Goal: Complete application form: Complete application form

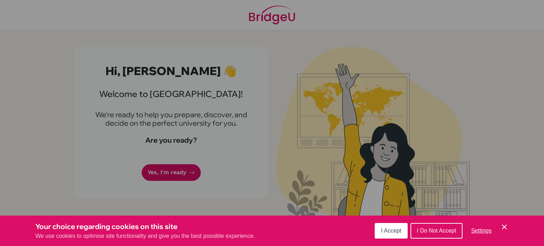
click at [391, 231] on span "I Accept" at bounding box center [391, 231] width 20 height 6
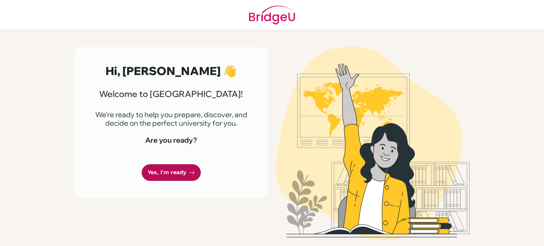
click at [191, 168] on link "Yes, I'm ready" at bounding box center [171, 172] width 59 height 17
click at [184, 172] on link "Yes, I'm ready" at bounding box center [171, 172] width 59 height 17
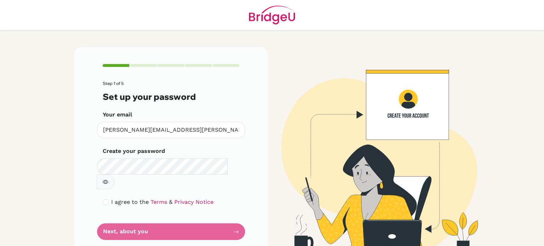
scroll to position [1, 0]
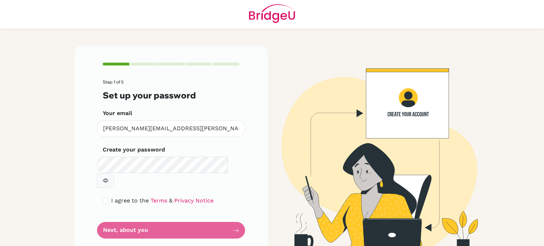
click at [176, 175] on form "Step 1 of 5 Set up your password Your email talasila.sudharani@gmail.com Invali…" at bounding box center [171, 159] width 137 height 159
click at [108, 178] on icon "button" at bounding box center [106, 181] width 6 height 6
click at [85, 161] on div "Step 1 of 5 Set up your password Your email talasila.sudharani@gmail.com Invali…" at bounding box center [170, 151] width 193 height 210
click at [224, 218] on form "Step 1 of 5 Set up your password Your email [PERSON_NAME][EMAIL_ADDRESS][PERSON…" at bounding box center [171, 159] width 137 height 159
click at [186, 218] on form "Step 1 of 5 Set up your password Your email [PERSON_NAME][EMAIL_ADDRESS][PERSON…" at bounding box center [171, 159] width 137 height 159
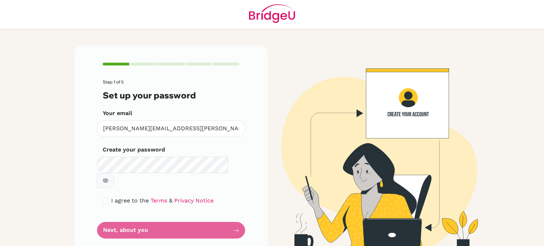
click at [234, 214] on form "Step 1 of 5 Set up your password Your email talasila.sudharani@gmail.com Invali…" at bounding box center [171, 159] width 137 height 159
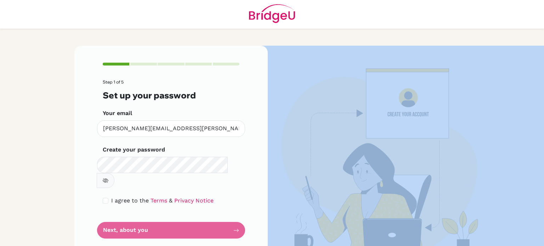
click at [234, 214] on form "Step 1 of 5 Set up your password Your email talasila.sudharani@gmail.com Invali…" at bounding box center [171, 159] width 137 height 159
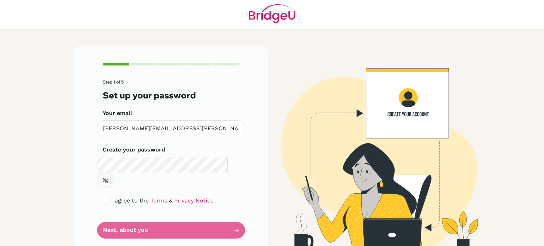
click at [209, 214] on form "Step 1 of 5 Set up your password Your email talasila.sudharani@gmail.com Invali…" at bounding box center [171, 159] width 137 height 159
click at [108, 178] on icon "button" at bounding box center [106, 181] width 6 height 6
click at [151, 197] on link "Terms" at bounding box center [159, 200] width 17 height 7
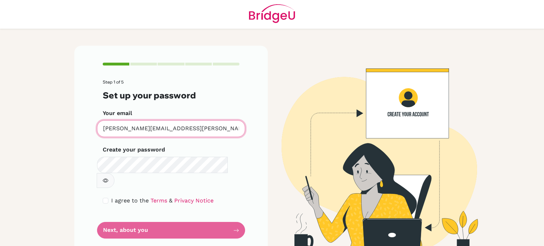
click at [184, 129] on input "[PERSON_NAME][EMAIL_ADDRESS][PERSON_NAME][DOMAIN_NAME]" at bounding box center [171, 128] width 148 height 17
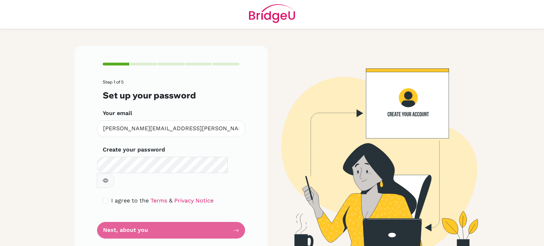
click at [215, 220] on form "Step 1 of 5 Set up your password Your email talasila.sudharani@gmail.com Invali…" at bounding box center [171, 159] width 137 height 159
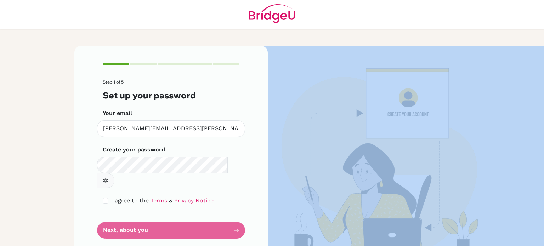
click at [215, 220] on form "Step 1 of 5 Set up your password Your email talasila.sudharani@gmail.com Invali…" at bounding box center [171, 159] width 137 height 159
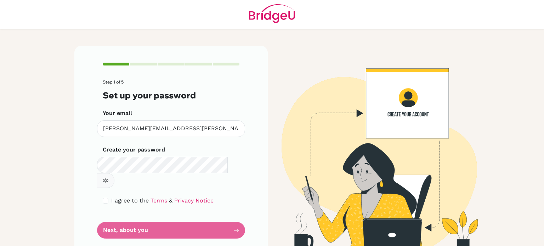
click at [215, 217] on form "Step 1 of 5 Set up your password Your email talasila.sudharani@gmail.com Invali…" at bounding box center [171, 159] width 137 height 159
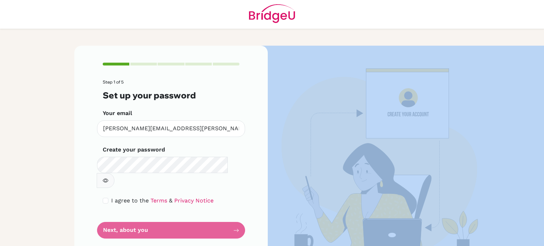
click at [215, 217] on form "Step 1 of 5 Set up your password Your email talasila.sudharani@gmail.com Invali…" at bounding box center [171, 159] width 137 height 159
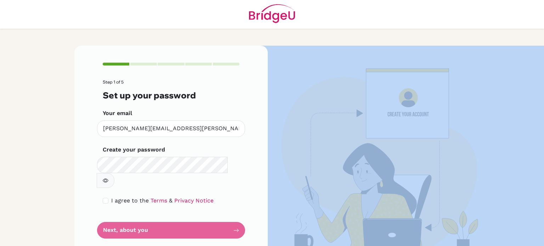
click at [215, 217] on form "Step 1 of 5 Set up your password Your email talasila.sudharani@gmail.com Invali…" at bounding box center [171, 159] width 137 height 159
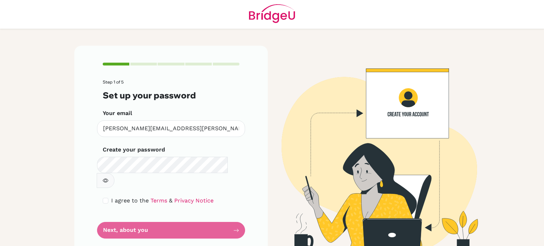
click at [231, 208] on form "Step 1 of 5 Set up your password Your email talasila.sudharani@gmail.com Invali…" at bounding box center [171, 159] width 137 height 159
drag, startPoint x: 228, startPoint y: 211, endPoint x: 183, endPoint y: 192, distance: 49.0
click at [183, 192] on form "Step 1 of 5 Set up your password Your email talasila.sudharani@gmail.com Invali…" at bounding box center [171, 159] width 137 height 159
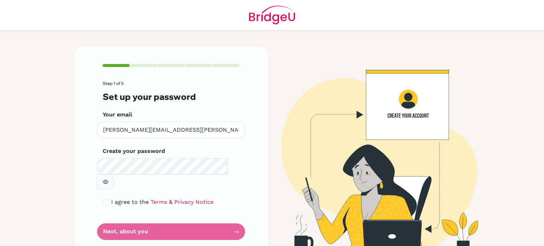
click at [193, 218] on form "Step 1 of 5 Set up your password Your email [PERSON_NAME][EMAIL_ADDRESS][PERSON…" at bounding box center [171, 160] width 137 height 159
click at [193, 218] on form "Step 1 of 5 Set up your password Your email talasila.sudharani@gmail.com Invali…" at bounding box center [171, 160] width 137 height 159
click at [201, 214] on form "Step 1 of 5 Set up your password Your email talasila.sudharani@gmail.com Invali…" at bounding box center [171, 160] width 137 height 159
click at [108, 180] on icon "button" at bounding box center [106, 182] width 6 height 4
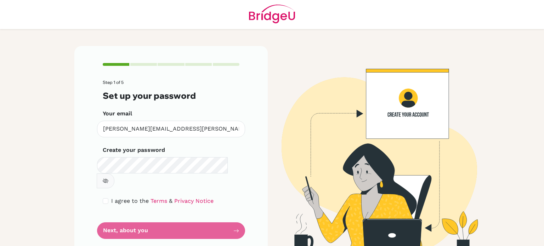
scroll to position [1, 0]
drag, startPoint x: 144, startPoint y: 214, endPoint x: 121, endPoint y: 212, distance: 22.4
click at [121, 212] on form "Step 1 of 5 Set up your password Your email [PERSON_NAME][EMAIL_ADDRESS][PERSON…" at bounding box center [171, 159] width 137 height 159
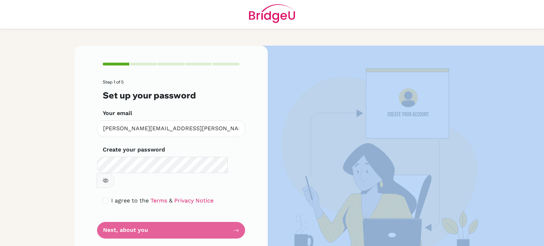
click at [121, 212] on form "Step 1 of 5 Set up your password Your email [PERSON_NAME][EMAIL_ADDRESS][PERSON…" at bounding box center [171, 159] width 137 height 159
click at [121, 212] on form "Step 1 of 5 Set up your password Your email talasila.sudharani@gmail.com Invali…" at bounding box center [171, 159] width 137 height 159
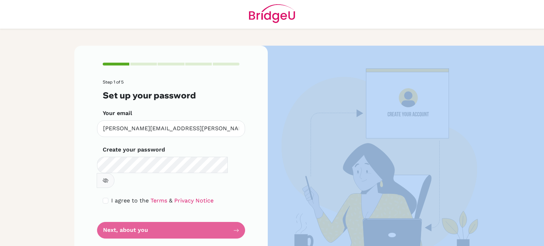
click at [121, 212] on form "Step 1 of 5 Set up your password Your email talasila.sudharani@gmail.com Invali…" at bounding box center [171, 159] width 137 height 159
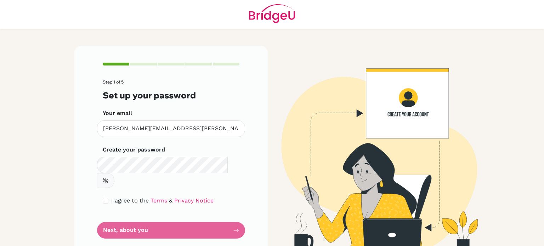
click at [76, 184] on div "Step 1 of 5 Set up your password Your email talasila.sudharani@gmail.com Invali…" at bounding box center [170, 151] width 193 height 210
click at [125, 219] on form "Step 1 of 5 Set up your password Your email talasila.sudharani@gmail.com Invali…" at bounding box center [171, 159] width 137 height 159
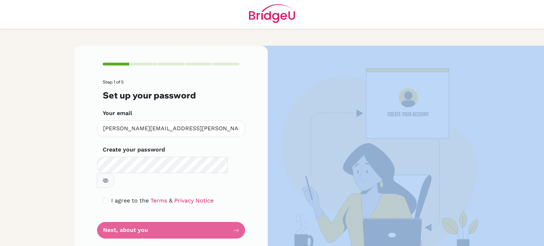
click at [125, 219] on form "Step 1 of 5 Set up your password Your email talasila.sudharani@gmail.com Invali…" at bounding box center [171, 159] width 137 height 159
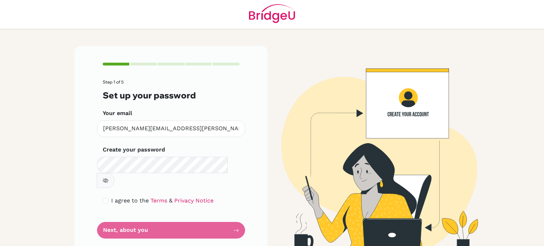
click at [105, 198] on form "Step 1 of 5 Set up your password Your email talasila.sudharani@gmail.com Invali…" at bounding box center [171, 159] width 137 height 159
click at [196, 197] on link "Privacy Notice" at bounding box center [193, 200] width 39 height 7
click at [151, 197] on link "Terms" at bounding box center [159, 200] width 17 height 7
click at [193, 211] on form "Step 1 of 5 Set up your password Your email talasila.sudharani@gmail.com Invali…" at bounding box center [171, 159] width 137 height 159
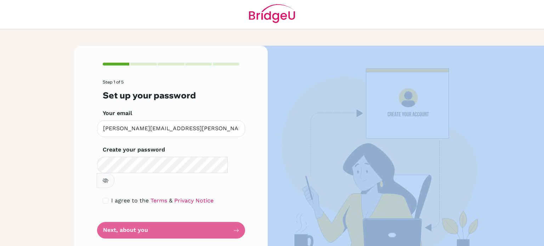
click at [193, 211] on form "Step 1 of 5 Set up your password Your email talasila.sudharani@gmail.com Invali…" at bounding box center [171, 159] width 137 height 159
click at [193, 211] on form "Step 1 of 5 Set up your password Your email [PERSON_NAME][EMAIL_ADDRESS][PERSON…" at bounding box center [171, 159] width 137 height 159
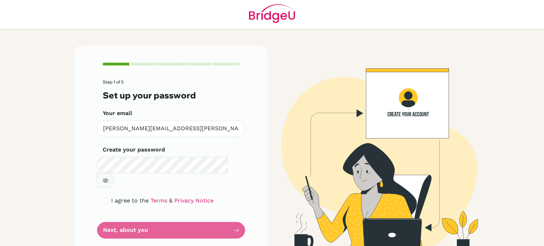
drag, startPoint x: 193, startPoint y: 211, endPoint x: 200, endPoint y: 211, distance: 6.7
click at [230, 246] on html "Step 1 of 5 Set up your password Your email [PERSON_NAME][EMAIL_ADDRESS][PERSON…" at bounding box center [272, 123] width 544 height 246
click at [236, 214] on form "Step 1 of 5 Set up your password Your email [PERSON_NAME][EMAIL_ADDRESS][PERSON…" at bounding box center [171, 159] width 137 height 159
click at [204, 218] on form "Step 1 of 5 Set up your password Your email [PERSON_NAME][EMAIL_ADDRESS][PERSON…" at bounding box center [171, 159] width 137 height 159
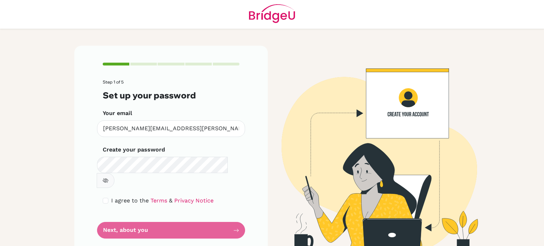
click at [203, 218] on form "Step 1 of 5 Set up your password Your email [PERSON_NAME][EMAIL_ADDRESS][PERSON…" at bounding box center [171, 159] width 137 height 159
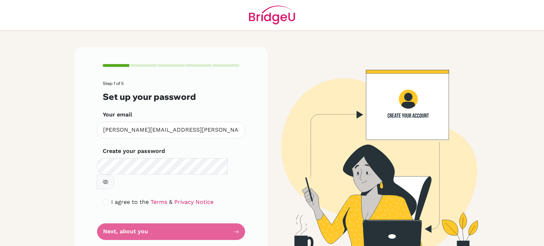
click at [196, 220] on form "Step 1 of 5 Set up your password Your email [PERSON_NAME][EMAIL_ADDRESS][PERSON…" at bounding box center [171, 160] width 137 height 159
click at [225, 222] on form "Step 1 of 5 Set up your password Your email [PERSON_NAME][EMAIL_ADDRESS][PERSON…" at bounding box center [171, 160] width 137 height 159
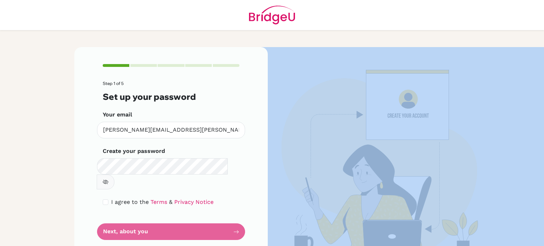
click at [225, 222] on form "Step 1 of 5 Set up your password Your email [PERSON_NAME][EMAIL_ADDRESS][PERSON…" at bounding box center [171, 160] width 137 height 159
click at [225, 223] on form "Step 1 of 5 Set up your password Your email [PERSON_NAME][EMAIL_ADDRESS][PERSON…" at bounding box center [171, 160] width 137 height 159
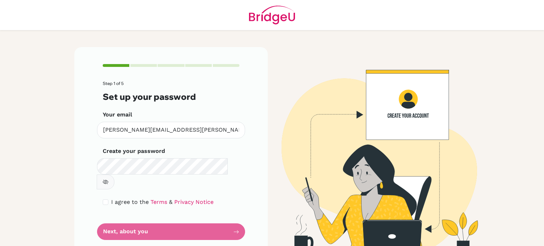
click at [225, 223] on form "Step 1 of 5 Set up your password Your email [PERSON_NAME][EMAIL_ADDRESS][PERSON…" at bounding box center [171, 160] width 137 height 159
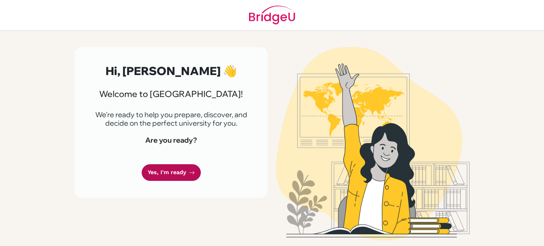
click at [183, 173] on link "Yes, I'm ready" at bounding box center [171, 172] width 59 height 17
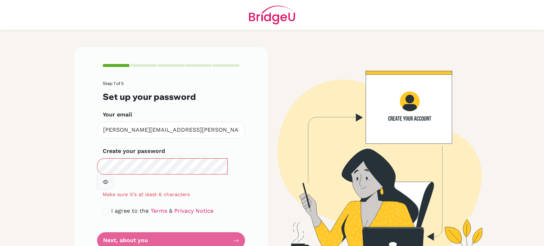
click at [114, 175] on button "button" at bounding box center [106, 182] width 18 height 15
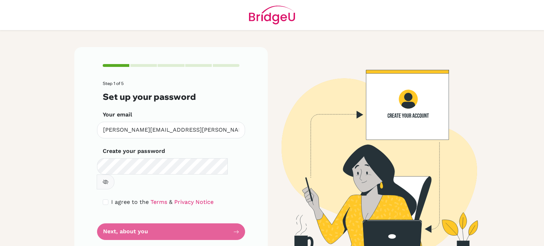
click at [114, 175] on button "button" at bounding box center [106, 182] width 18 height 15
click at [215, 208] on form "Step 1 of 5 Set up your password Your email talasila.sudharani@gmail.com Invali…" at bounding box center [171, 160] width 137 height 159
click at [218, 218] on form "Step 1 of 5 Set up your password Your email talasila.sudharani@gmail.com Invali…" at bounding box center [171, 160] width 137 height 159
click at [231, 214] on form "Step 1 of 5 Set up your password Your email talasila.sudharani@gmail.com Invali…" at bounding box center [171, 160] width 137 height 159
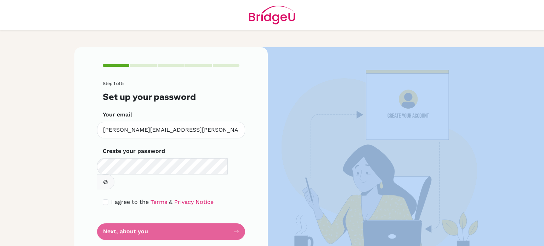
click at [231, 214] on form "Step 1 of 5 Set up your password Your email [PERSON_NAME][EMAIL_ADDRESS][PERSON…" at bounding box center [171, 160] width 137 height 159
click at [232, 214] on form "Step 1 of 5 Set up your password Your email [PERSON_NAME][EMAIL_ADDRESS][PERSON…" at bounding box center [171, 160] width 137 height 159
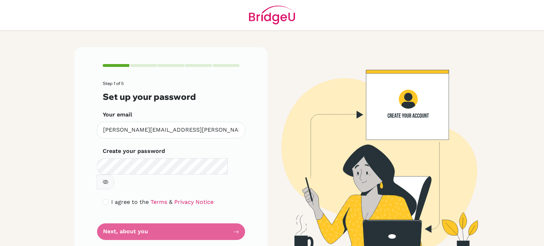
click at [259, 128] on div "Step 1 of 5 Set up your password Your email [PERSON_NAME][EMAIL_ADDRESS][PERSON…" at bounding box center [170, 152] width 193 height 210
click at [108, 179] on icon "button" at bounding box center [106, 182] width 6 height 6
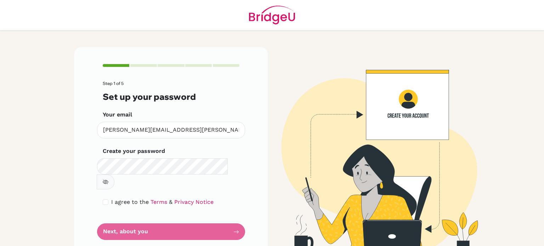
click at [214, 215] on form "Step 1 of 5 Set up your password Your email talasila.sudharani@gmail.com Invali…" at bounding box center [171, 160] width 137 height 159
click at [217, 218] on form "Step 1 of 5 Set up your password Your email [PERSON_NAME][EMAIL_ADDRESS][PERSON…" at bounding box center [171, 160] width 137 height 159
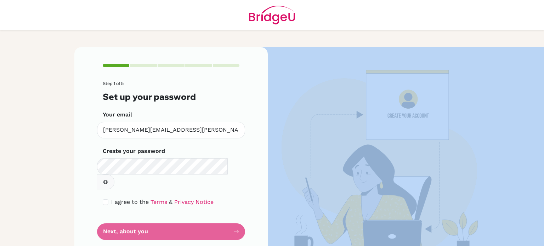
click at [217, 218] on form "Step 1 of 5 Set up your password Your email [PERSON_NAME][EMAIL_ADDRESS][PERSON…" at bounding box center [171, 160] width 137 height 159
click at [329, 190] on img at bounding box center [373, 152] width 404 height 210
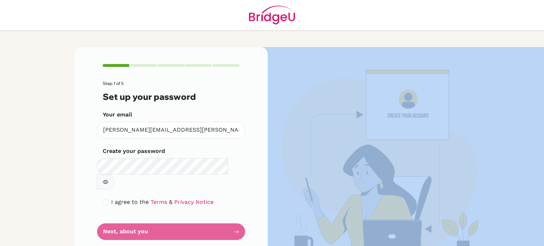
click at [329, 190] on img at bounding box center [373, 152] width 404 height 210
click at [330, 190] on img at bounding box center [373, 152] width 404 height 210
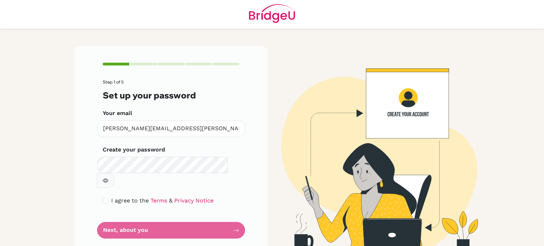
click at [139, 61] on div "Step 1 of 5 Set up your password Your email [PERSON_NAME][EMAIL_ADDRESS][PERSON…" at bounding box center [170, 151] width 193 height 210
click at [141, 63] on div at bounding box center [143, 64] width 27 height 3
click at [114, 173] on button "button" at bounding box center [106, 180] width 18 height 15
click at [84, 159] on div "Step 1 of 5 Set up your password Your email [PERSON_NAME][EMAIL_ADDRESS][PERSON…" at bounding box center [170, 151] width 193 height 210
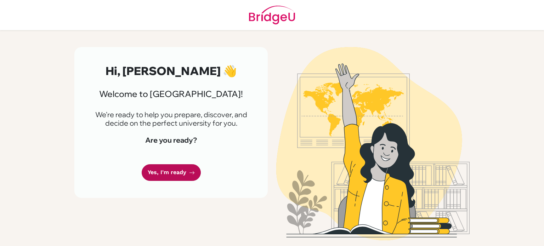
click at [179, 177] on link "Yes, I'm ready" at bounding box center [171, 172] width 59 height 17
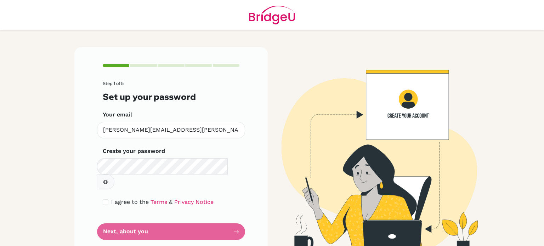
click at [191, 218] on form "Step 1 of 5 Set up your password Your email [PERSON_NAME][EMAIL_ADDRESS][PERSON…" at bounding box center [171, 160] width 137 height 159
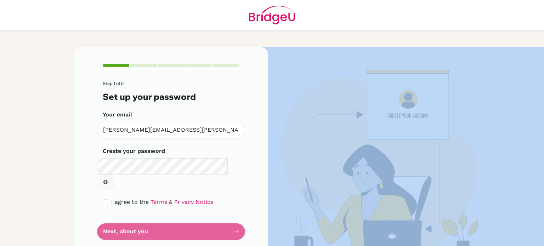
click at [191, 218] on form "Step 1 of 5 Set up your password Your email [PERSON_NAME][EMAIL_ADDRESS][PERSON…" at bounding box center [171, 160] width 137 height 159
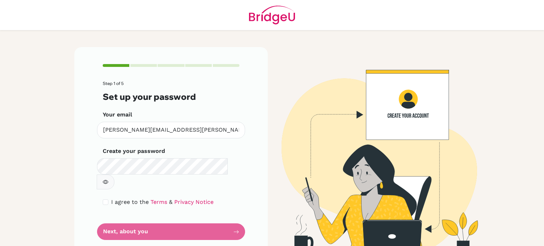
click at [191, 218] on form "Step 1 of 5 Set up your password Your email [PERSON_NAME][EMAIL_ADDRESS][PERSON…" at bounding box center [171, 160] width 137 height 159
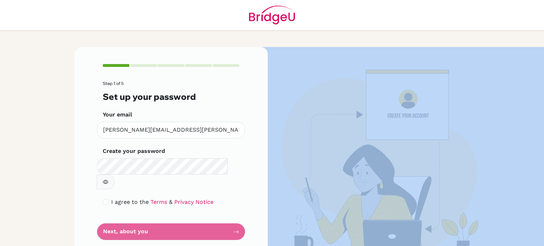
click at [191, 218] on form "Step 1 of 5 Set up your password Your email [PERSON_NAME][EMAIL_ADDRESS][PERSON…" at bounding box center [171, 160] width 137 height 159
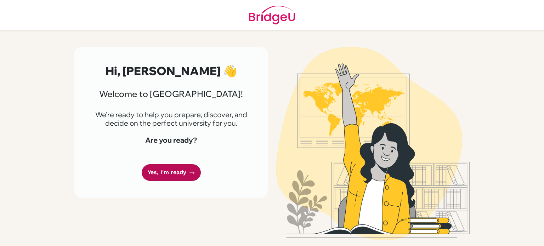
click at [172, 167] on link "Yes, I'm ready" at bounding box center [171, 172] width 59 height 17
drag, startPoint x: 172, startPoint y: 167, endPoint x: 177, endPoint y: 175, distance: 10.5
click at [177, 175] on link "Yes, I'm ready" at bounding box center [171, 172] width 59 height 17
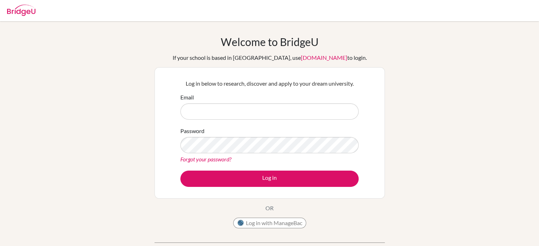
type input "[PERSON_NAME][EMAIL_ADDRESS][PERSON_NAME][DOMAIN_NAME]"
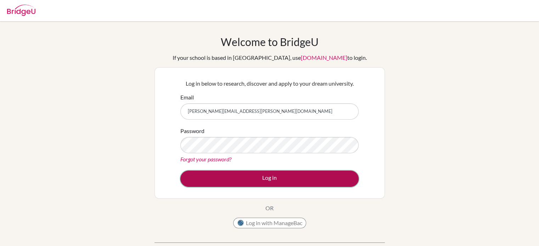
click at [244, 178] on button "Log in" at bounding box center [269, 179] width 178 height 16
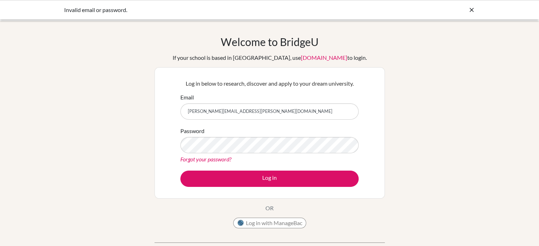
click at [472, 11] on icon at bounding box center [471, 9] width 7 height 7
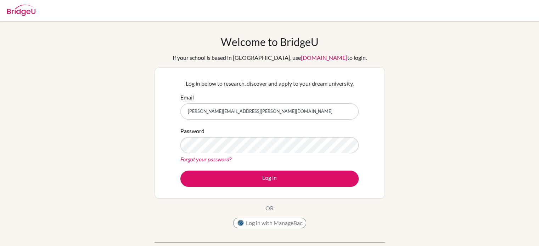
click at [21, 12] on img at bounding box center [21, 10] width 28 height 11
type input "[PERSON_NAME][EMAIL_ADDRESS][PERSON_NAME][DOMAIN_NAME]"
click at [23, 11] on img at bounding box center [21, 10] width 28 height 11
type input "[PERSON_NAME][EMAIL_ADDRESS][PERSON_NAME][DOMAIN_NAME]"
drag, startPoint x: 0, startPoint y: 0, endPoint x: 63, endPoint y: 34, distance: 71.5
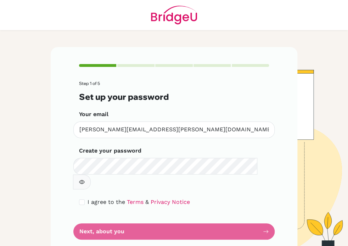
click at [163, 220] on form "Step 1 of 5 Set up your password Your email [PERSON_NAME][EMAIL_ADDRESS][PERSON…" at bounding box center [174, 160] width 190 height 159
click at [189, 214] on form "Step 1 of 5 Set up your password Your email [PERSON_NAME][EMAIL_ADDRESS][PERSON…" at bounding box center [174, 160] width 190 height 159
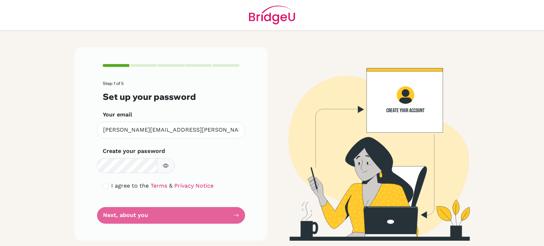
click at [221, 192] on form "Step 1 of 5 Set up your password Your email [PERSON_NAME][EMAIL_ADDRESS][PERSON…" at bounding box center [171, 152] width 137 height 143
click at [254, 196] on div "Step 1 of 5 Set up your password Your email [PERSON_NAME][EMAIL_ADDRESS][PERSON…" at bounding box center [170, 144] width 193 height 194
click at [240, 197] on form "Step 1 of 5 Set up your password Your email [PERSON_NAME][EMAIL_ADDRESS][PERSON…" at bounding box center [171, 152] width 137 height 143
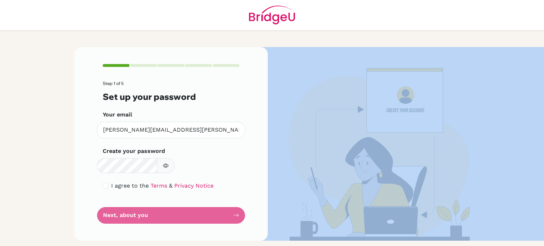
click at [240, 197] on form "Step 1 of 5 Set up your password Your email talasila.sudharani@gmail.com Invali…" at bounding box center [171, 152] width 137 height 143
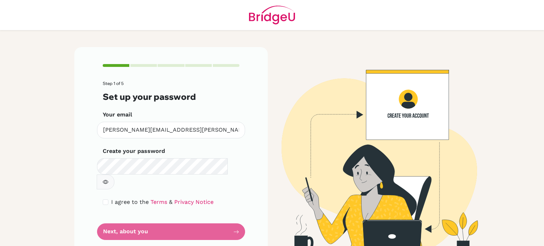
click at [114, 175] on button "button" at bounding box center [106, 182] width 18 height 15
click at [218, 213] on form "Step 1 of 5 Set up your password Your email talasila.sudharani@gmail.com Invali…" at bounding box center [171, 160] width 137 height 159
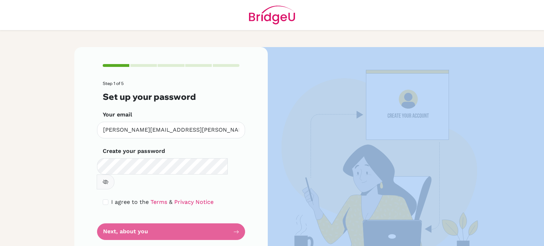
click at [218, 213] on form "Step 1 of 5 Set up your password Your email talasila.sudharani@gmail.com Invali…" at bounding box center [171, 160] width 137 height 159
click at [217, 213] on form "Step 1 of 5 Set up your password Your email talasila.sudharani@gmail.com Invali…" at bounding box center [171, 160] width 137 height 159
